Goal: Find specific page/section: Find specific page/section

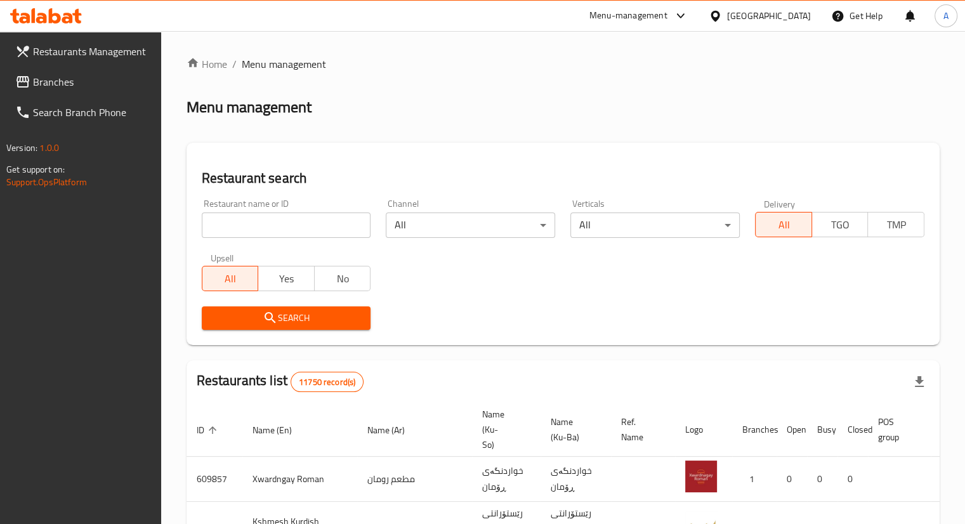
click at [50, 86] on span "Branches" at bounding box center [92, 81] width 118 height 15
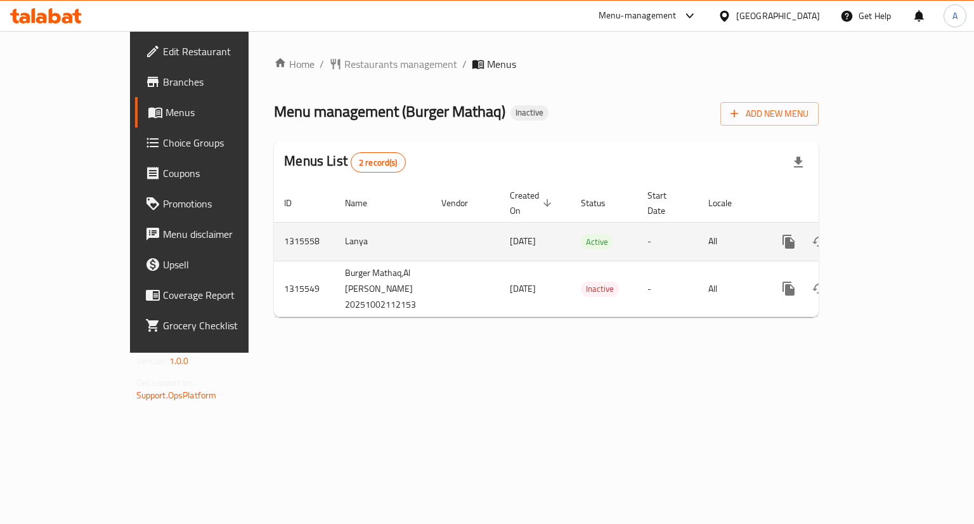
click at [431, 237] on td "enhanced table" at bounding box center [465, 241] width 68 height 39
click at [896, 229] on link "enhanced table" at bounding box center [880, 241] width 30 height 30
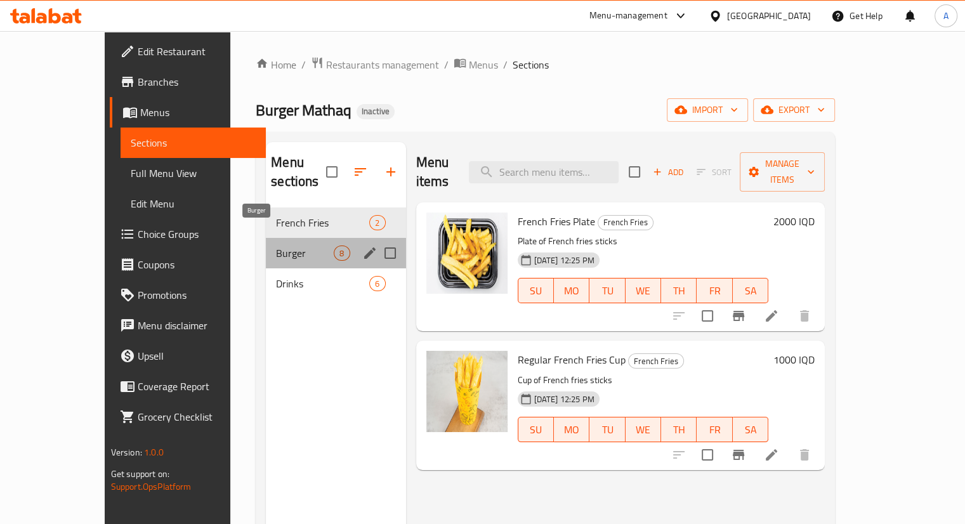
click at [276, 245] on span "Burger" at bounding box center [305, 252] width 58 height 15
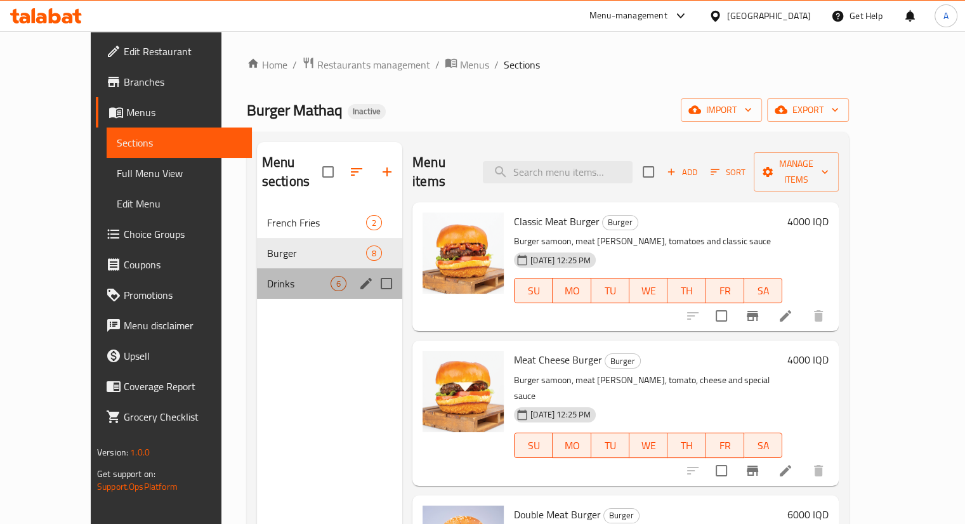
click at [257, 268] on div "Drinks 6" at bounding box center [329, 283] width 145 height 30
